Goal: Information Seeking & Learning: Check status

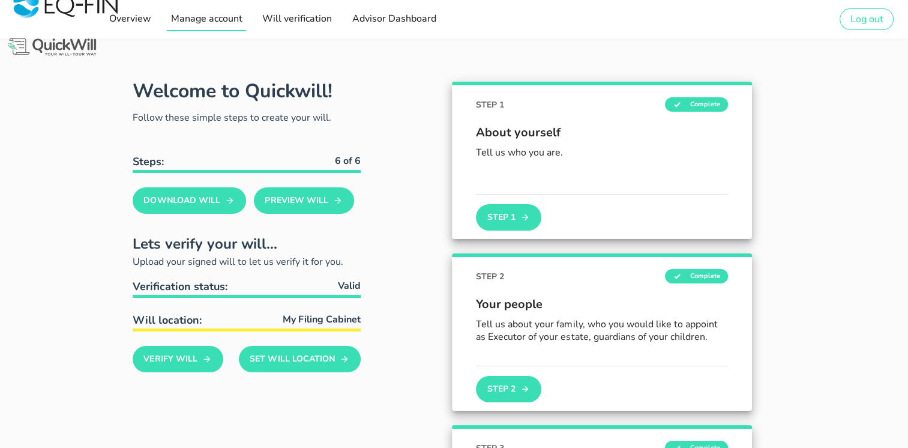
click at [198, 23] on span "Manage account" at bounding box center [207, 18] width 72 height 13
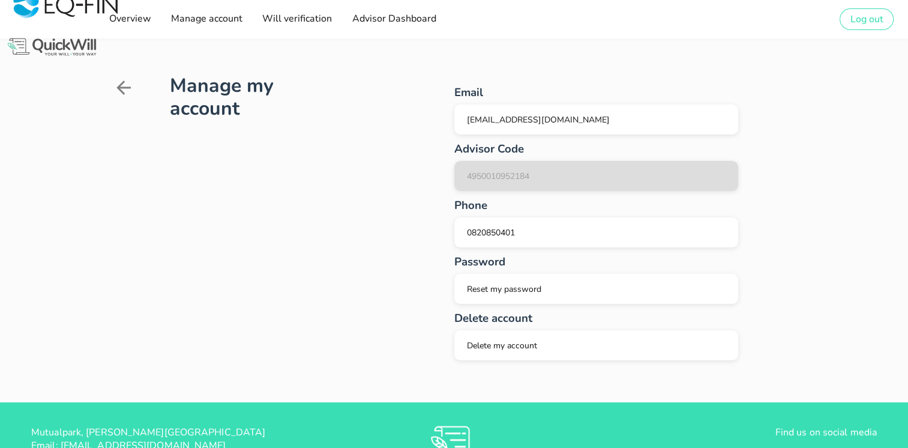
click at [113, 83] on icon at bounding box center [124, 88] width 22 height 22
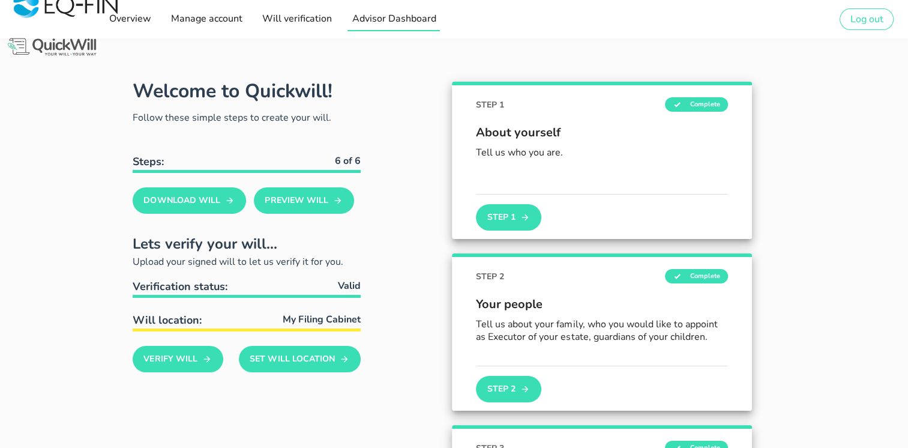
click at [420, 16] on span "Advisor Dashboard" at bounding box center [393, 18] width 85 height 13
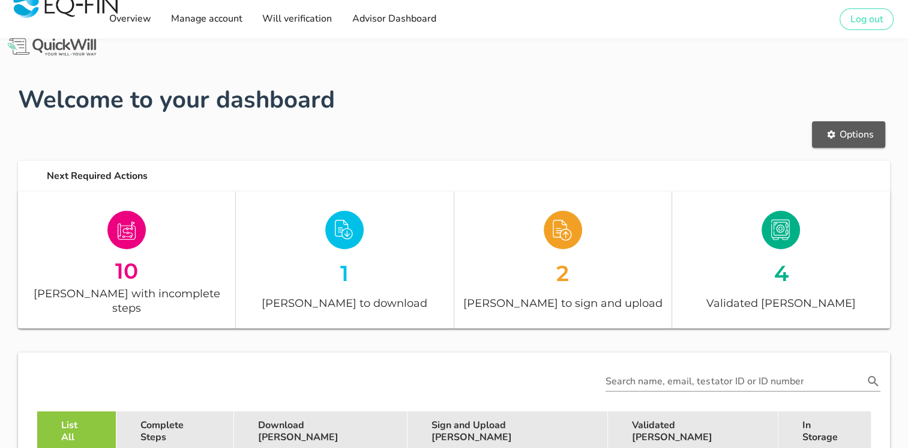
click at [847, 133] on span "Options" at bounding box center [848, 134] width 49 height 13
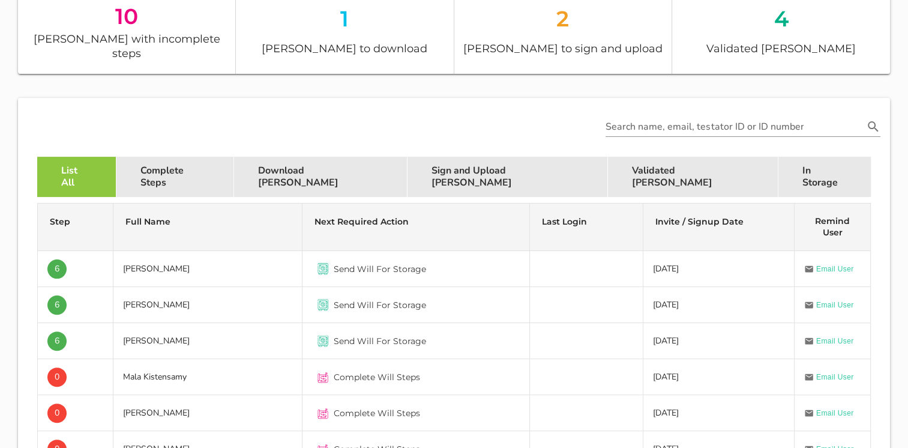
scroll to position [250, 0]
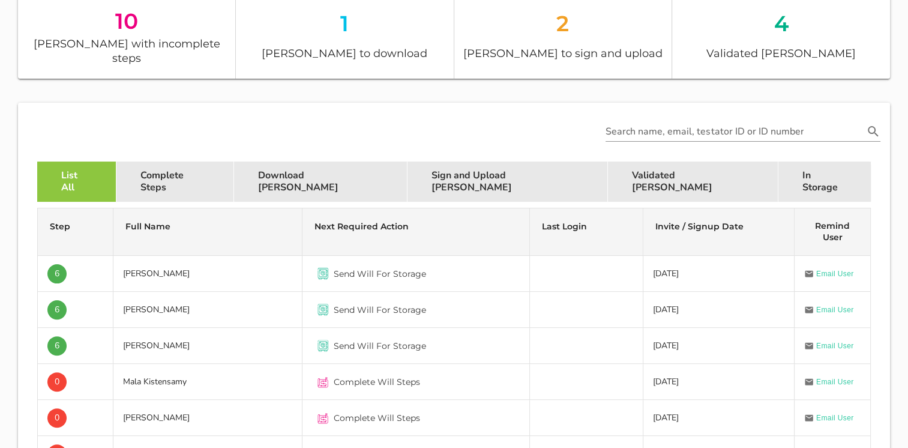
click at [608, 164] on div "Validated [PERSON_NAME]" at bounding box center [693, 181] width 171 height 40
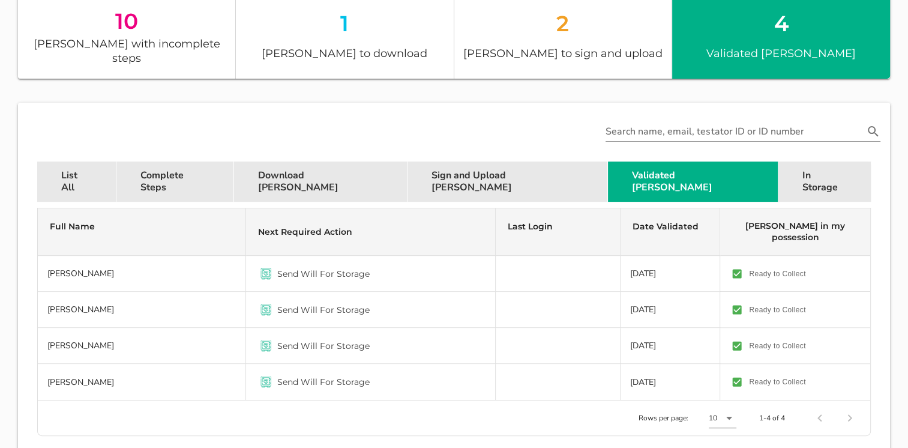
click at [779, 164] on div "In Storage" at bounding box center [825, 181] width 92 height 40
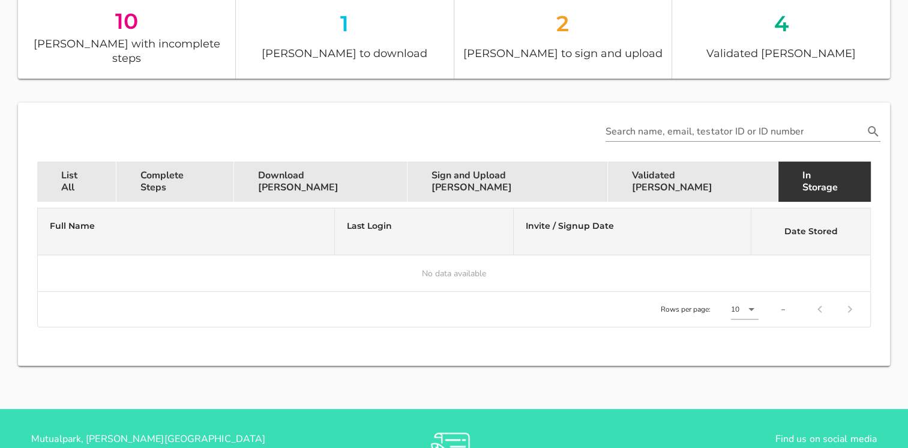
click at [608, 164] on div "Validated [PERSON_NAME]" at bounding box center [693, 181] width 171 height 40
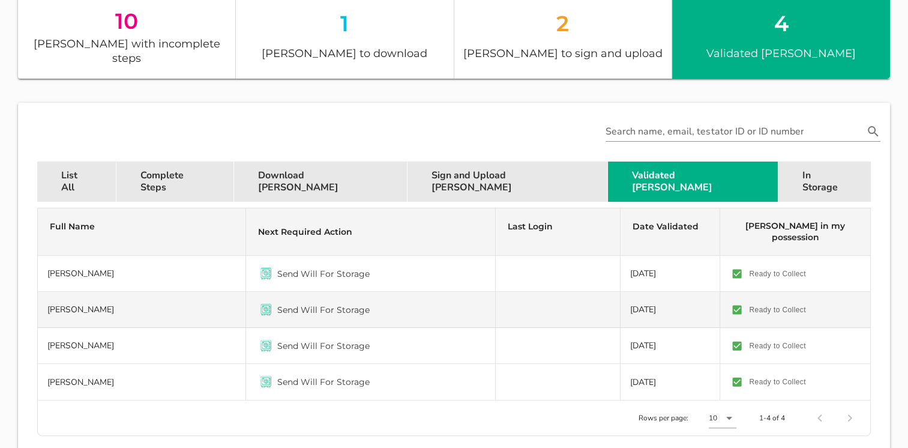
click at [104, 292] on td "[PERSON_NAME]" at bounding box center [142, 310] width 208 height 36
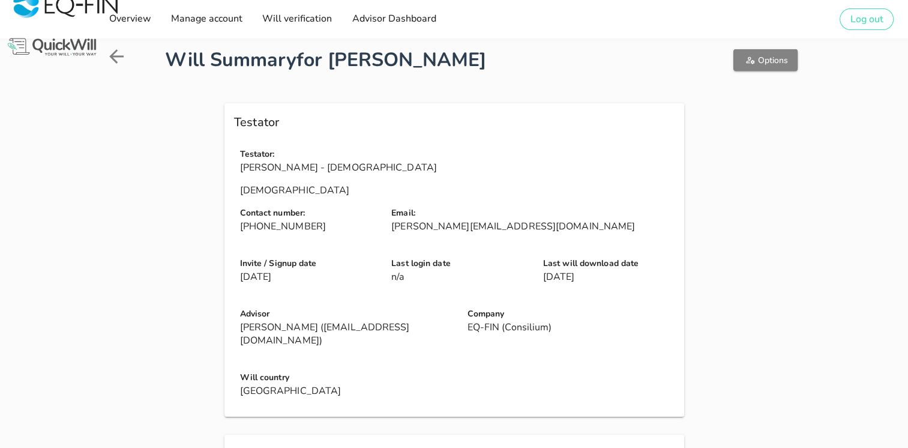
click at [758, 59] on span "Options" at bounding box center [765, 60] width 45 height 11
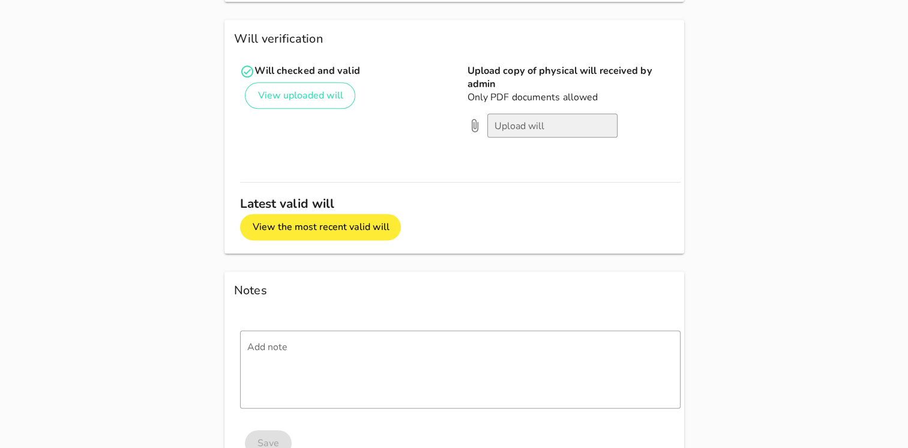
scroll to position [1502, 0]
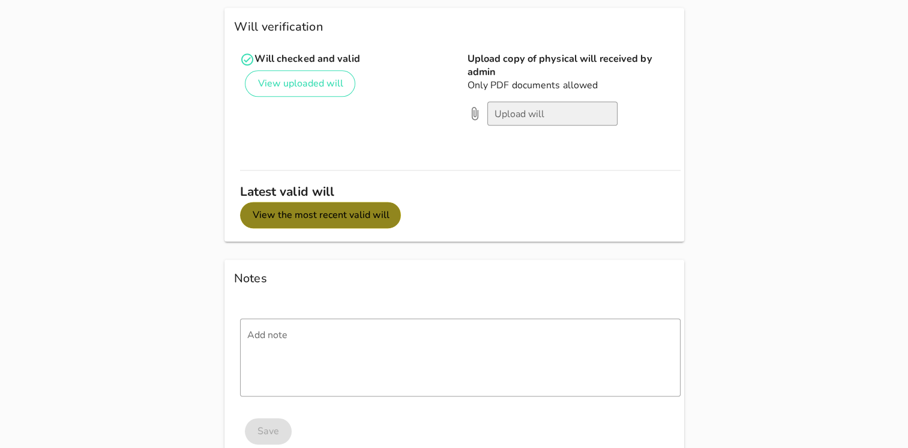
click at [361, 208] on span "View the most recent valid will" at bounding box center [320, 214] width 137 height 13
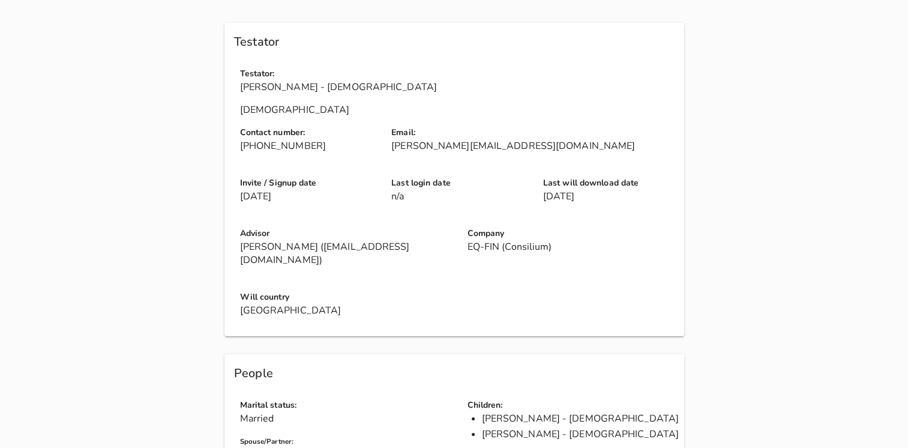
scroll to position [0, 0]
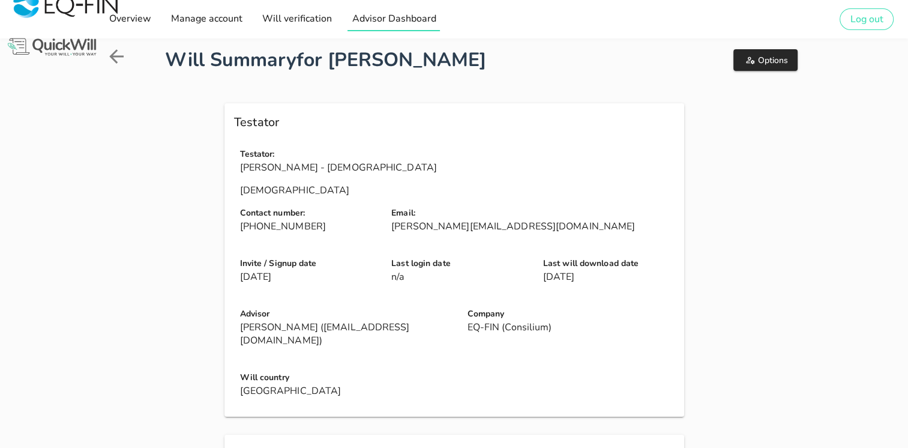
click at [383, 23] on span "Advisor Dashboard" at bounding box center [393, 18] width 85 height 13
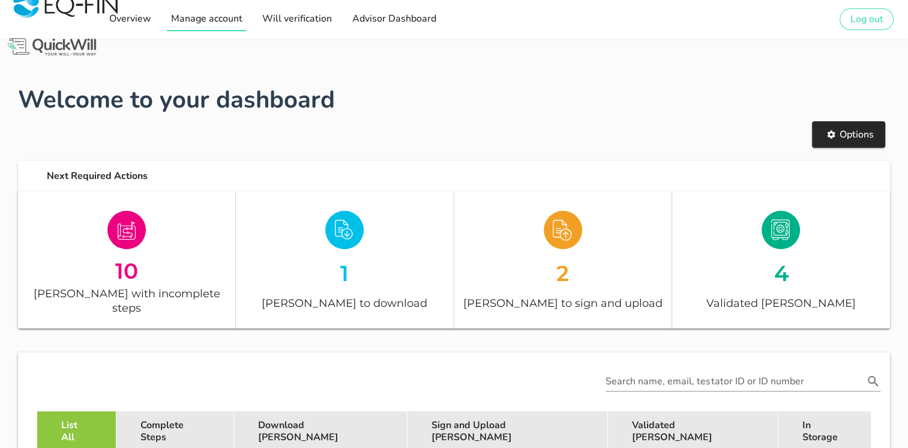
click at [214, 14] on span "Manage account" at bounding box center [207, 18] width 72 height 13
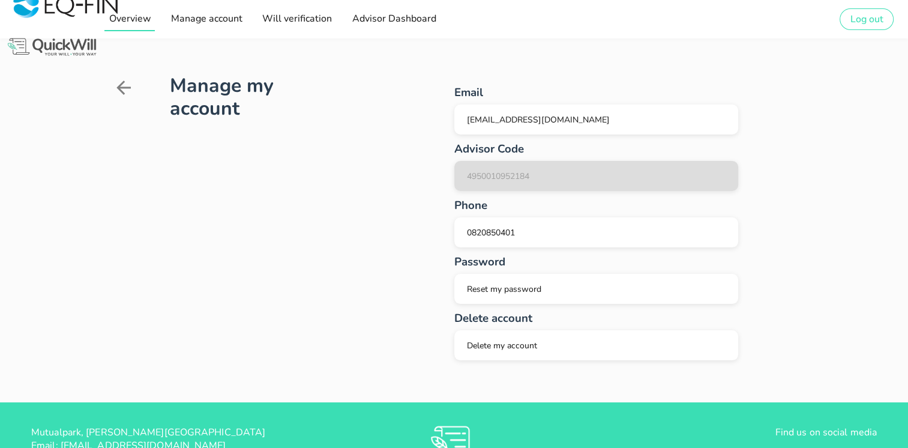
click at [144, 25] on link "Overview" at bounding box center [129, 19] width 50 height 24
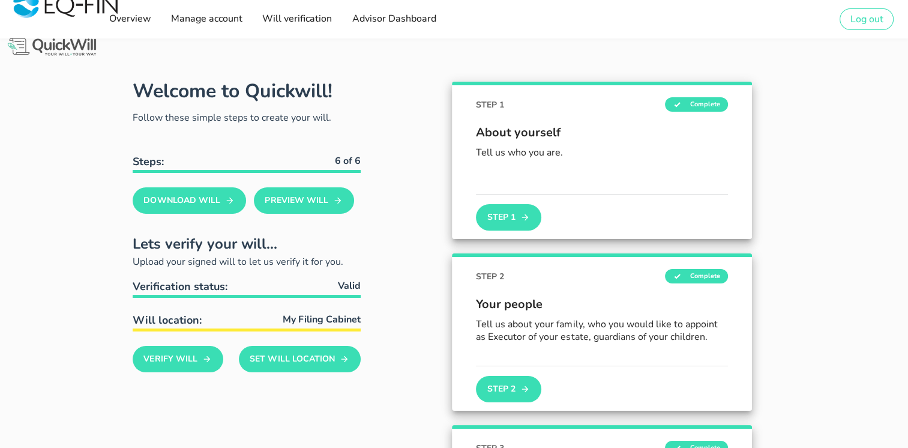
click at [582, 36] on div "POWERED BY QuickWill Overview Manage account Will verification Advisor Dashboar…" at bounding box center [454, 19] width 908 height 38
click at [384, 17] on span "Advisor Dashboard" at bounding box center [393, 18] width 85 height 13
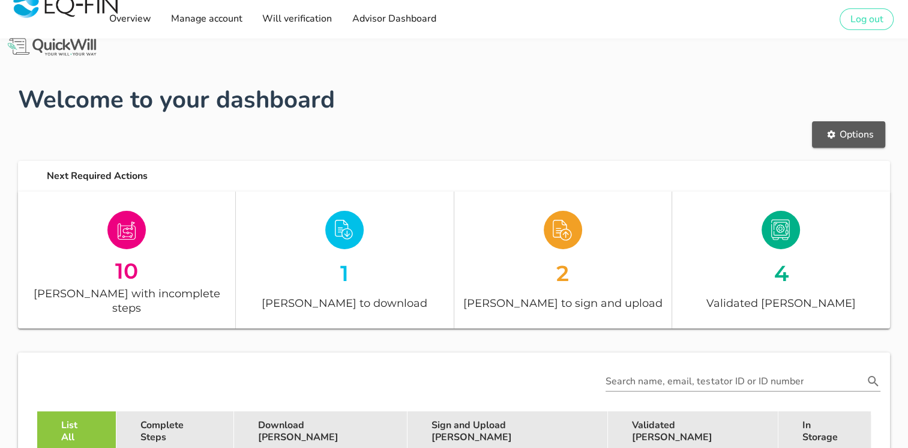
click at [839, 142] on button "Options" at bounding box center [848, 134] width 73 height 26
click at [579, 85] on h1 "Welcome to your dashboard" at bounding box center [454, 100] width 872 height 36
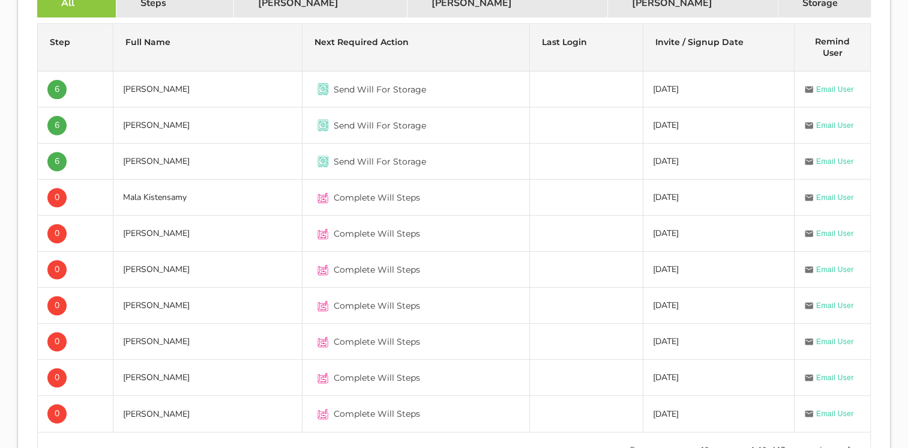
scroll to position [435, 0]
